Goal: Understand site structure: Grasp the organization and layout of the website

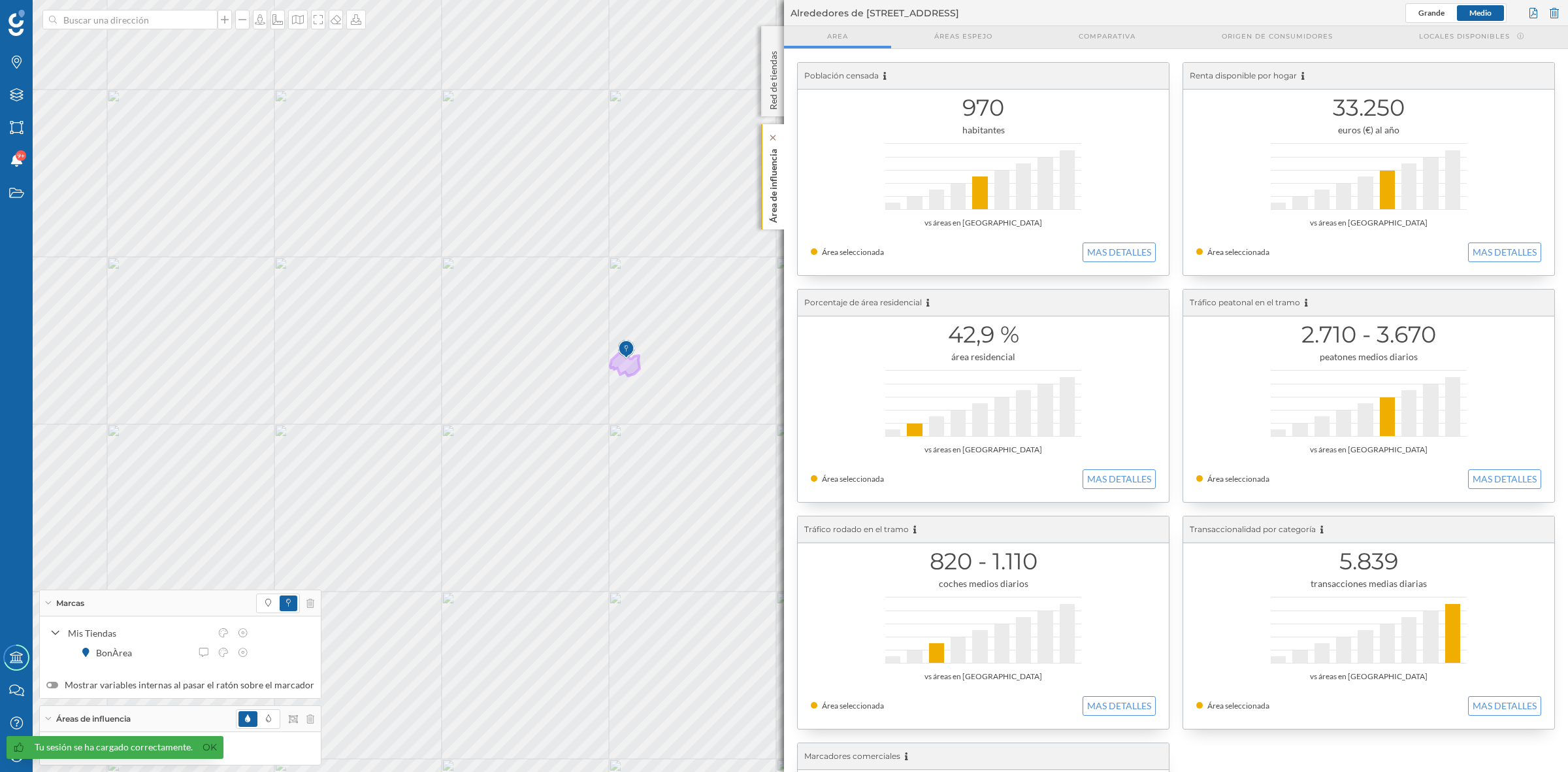
click at [769, 193] on p "Área de influencia" at bounding box center [773, 183] width 13 height 79
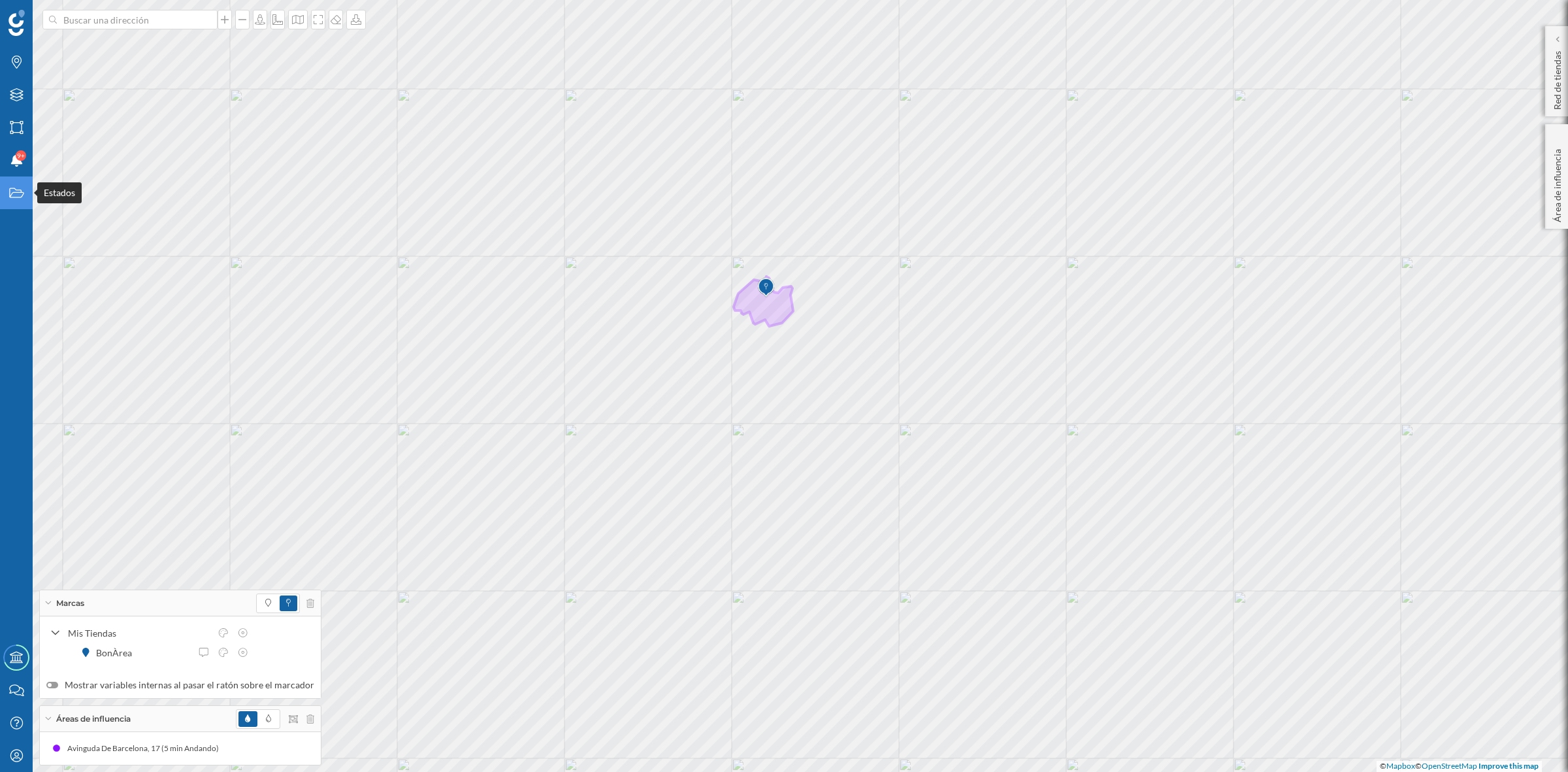
click at [6, 190] on div "Estados" at bounding box center [16, 192] width 32 height 32
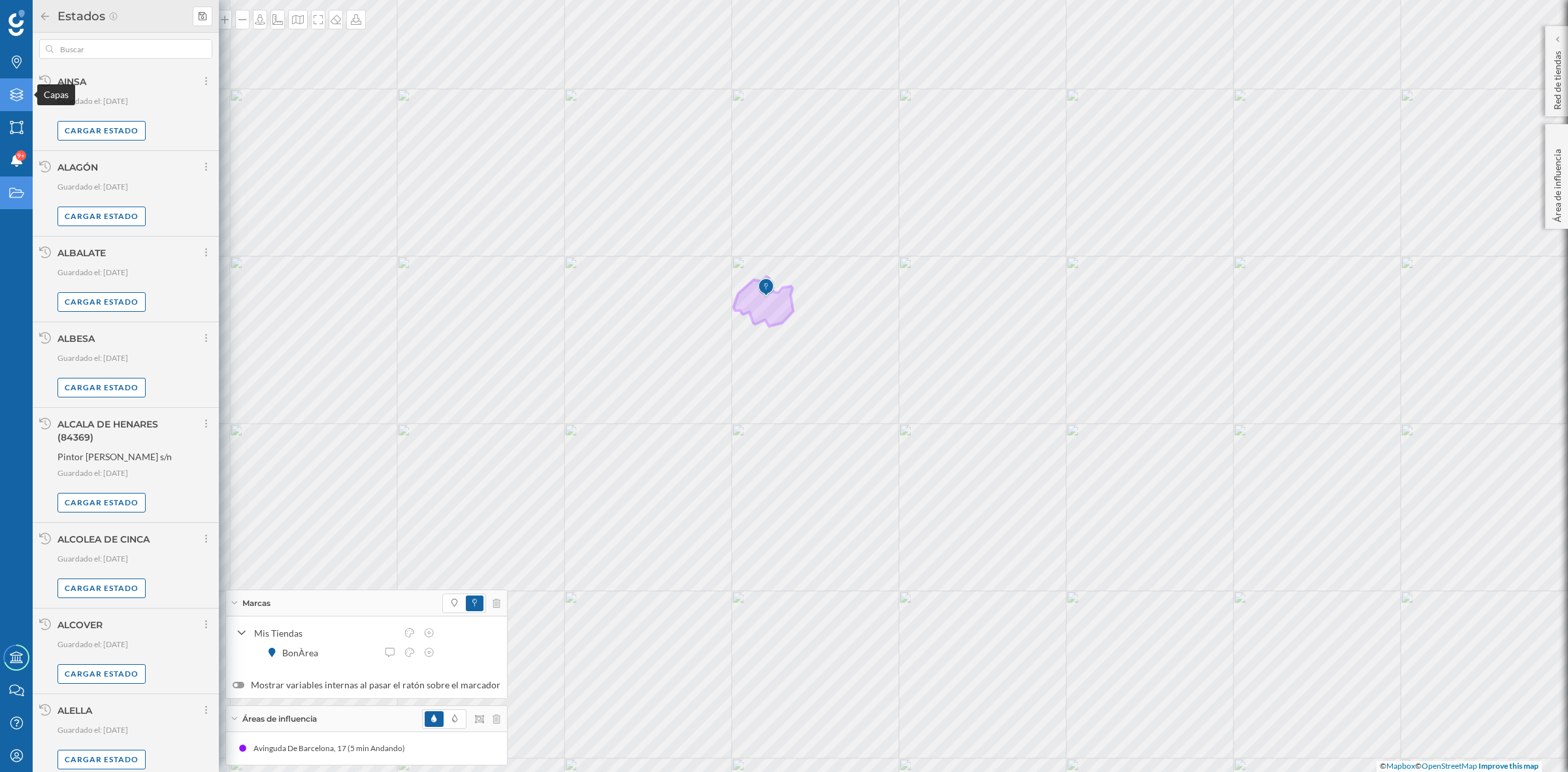
click at [11, 99] on icon at bounding box center [16, 95] width 13 height 13
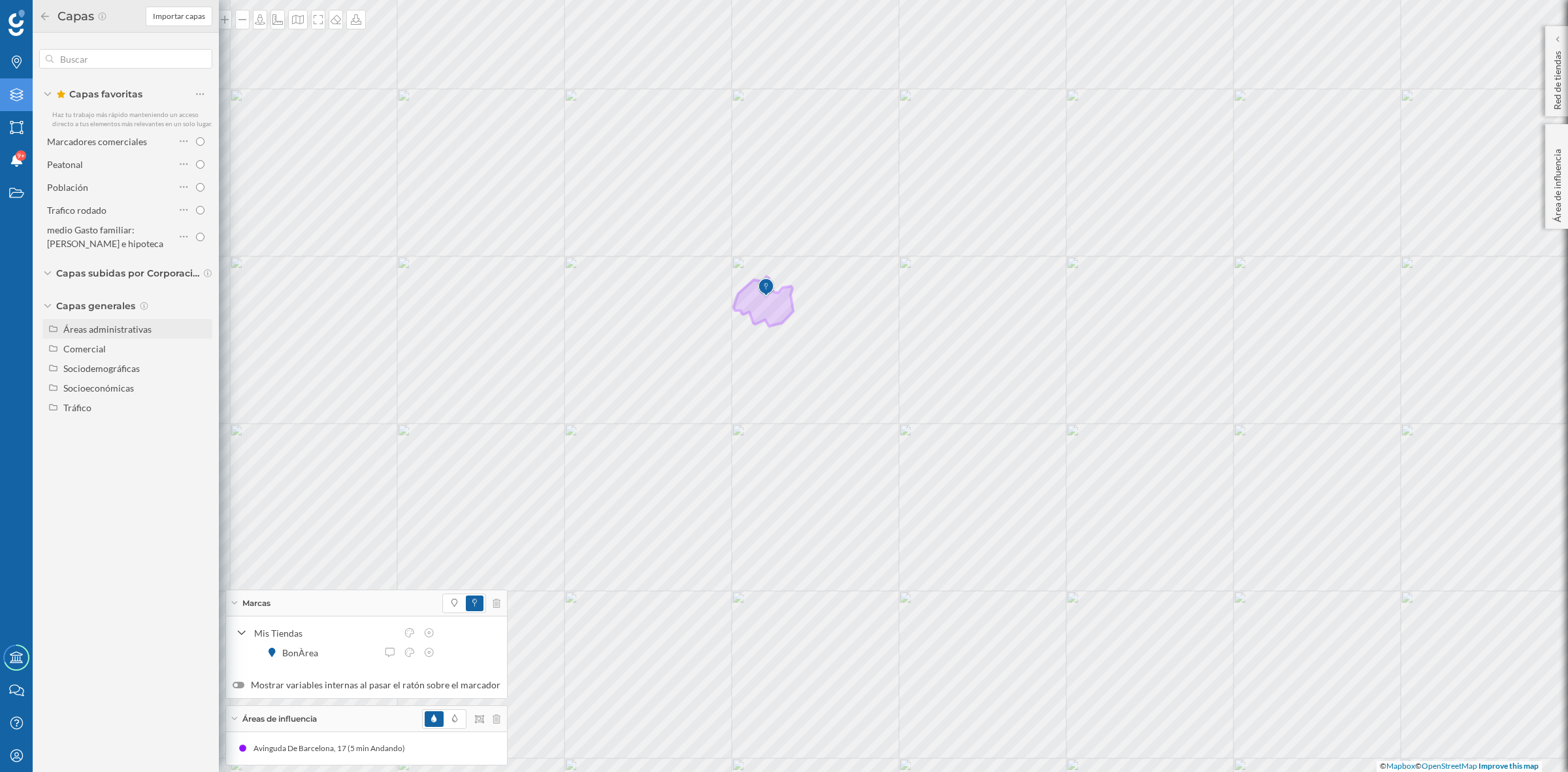
click at [111, 325] on div "Áreas administrativas" at bounding box center [107, 329] width 88 height 11
click at [201, 446] on input "Código postal" at bounding box center [203, 446] width 8 height 8
radio input "true"
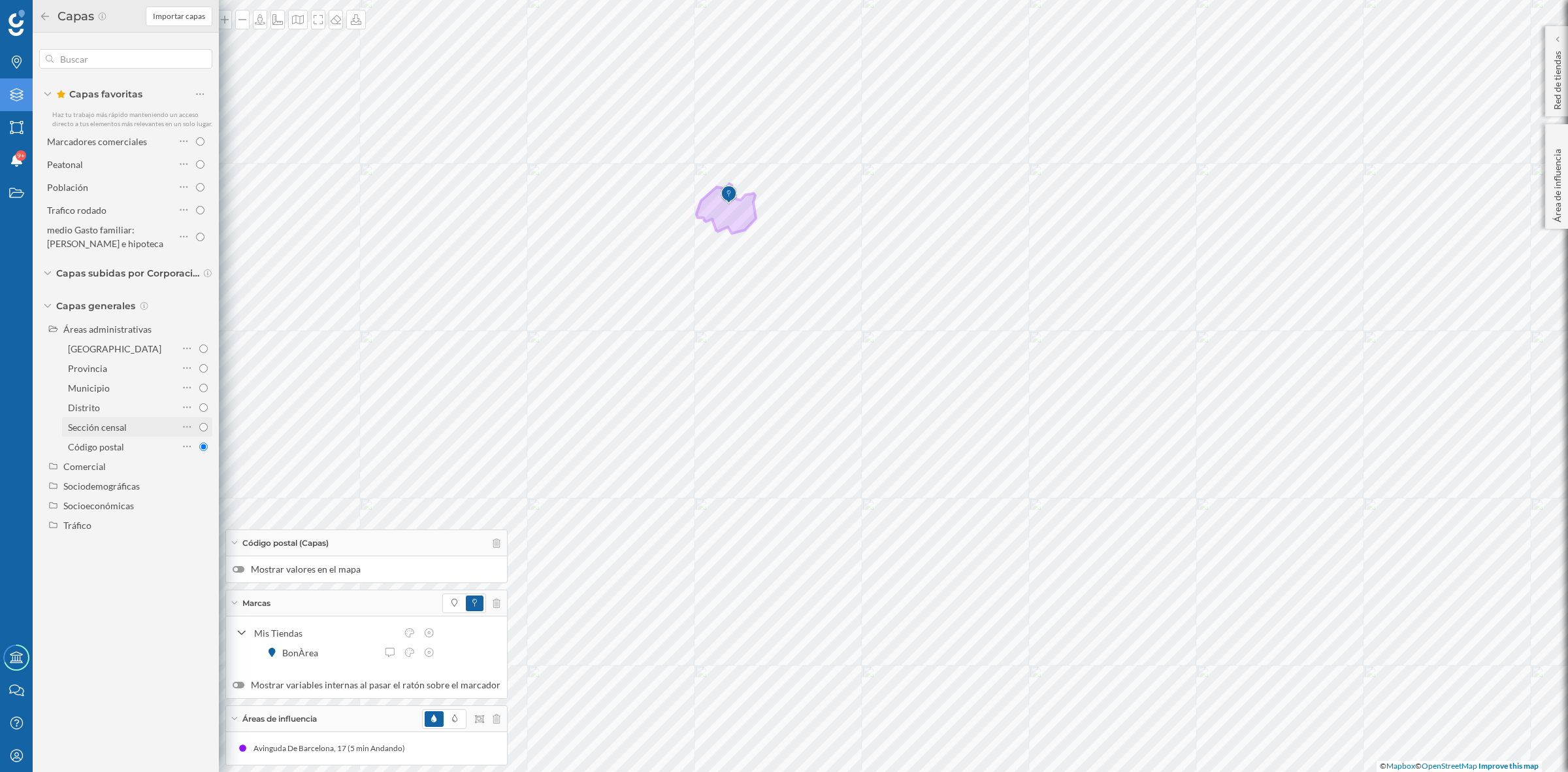
click at [202, 426] on input "Sección censal" at bounding box center [203, 426] width 8 height 8
radio input "true"
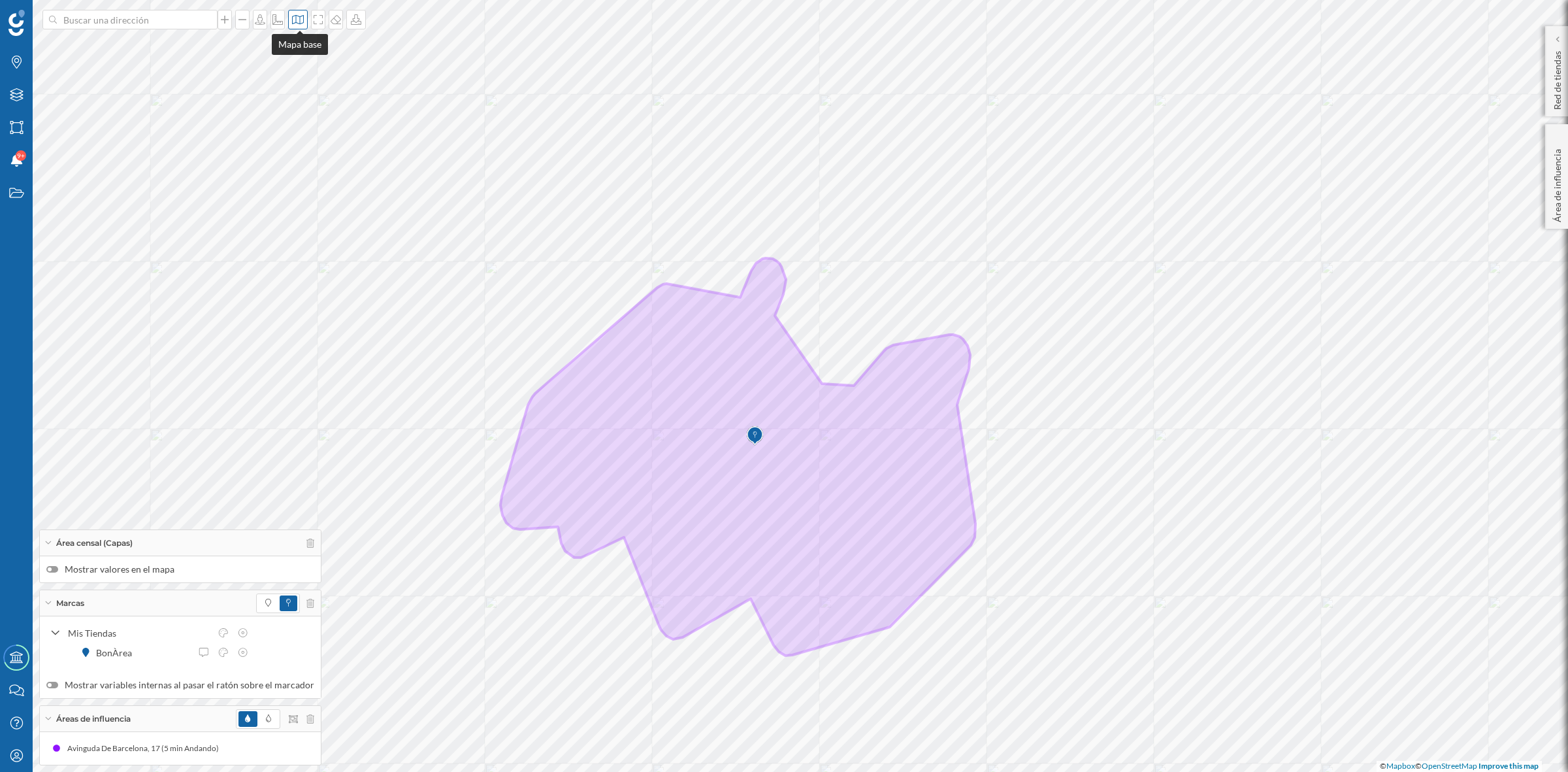
click at [298, 20] on icon at bounding box center [298, 20] width 12 height 9
click at [334, 173] on img at bounding box center [316, 183] width 39 height 45
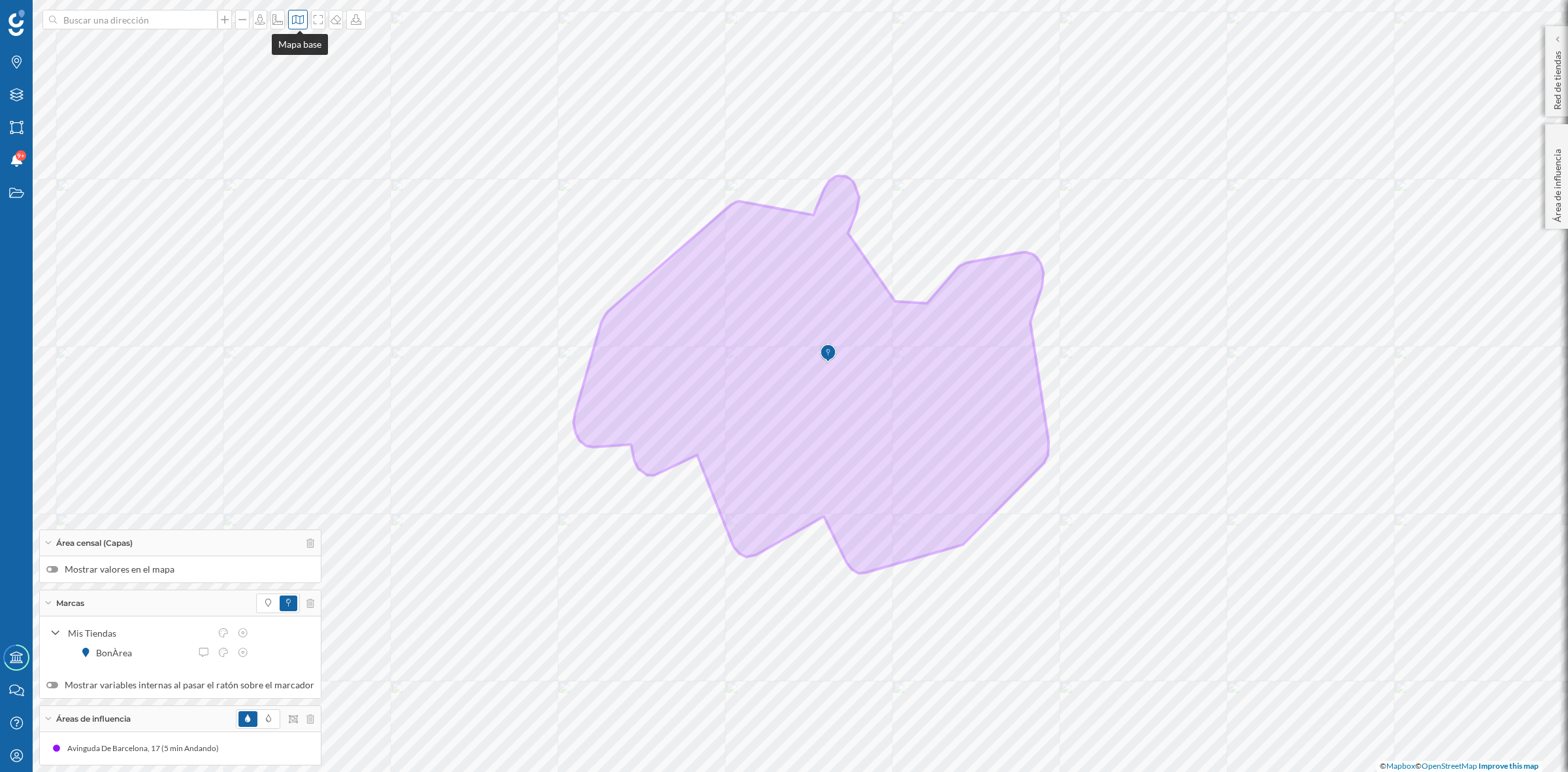
click at [299, 24] on icon at bounding box center [298, 20] width 13 height 11
click at [318, 132] on img at bounding box center [316, 134] width 39 height 45
